Goal: Communication & Community: Share content

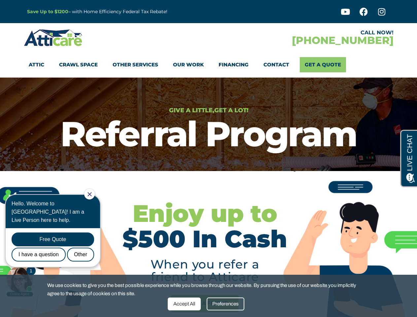
click at [208, 159] on div "Give a Little, Get a Lot! Referral Program" at bounding box center [208, 132] width 417 height 57
click at [184, 304] on div "Accept All" at bounding box center [184, 304] width 33 height 13
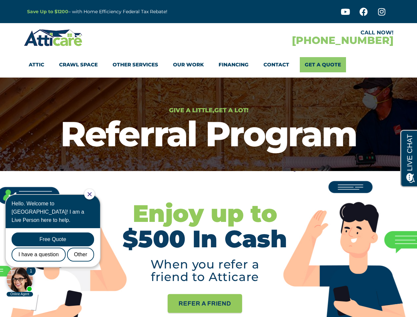
click at [226, 304] on span "Refer a Friend" at bounding box center [205, 304] width 53 height 12
click at [91, 194] on icon "Close Chat" at bounding box center [90, 194] width 4 height 4
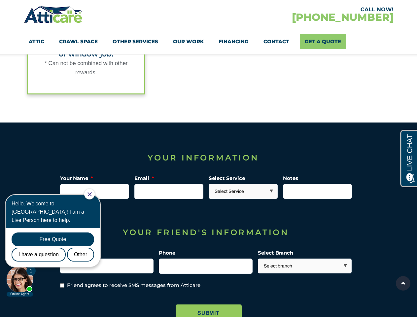
scroll to position [722, 0]
